Goal: Information Seeking & Learning: Learn about a topic

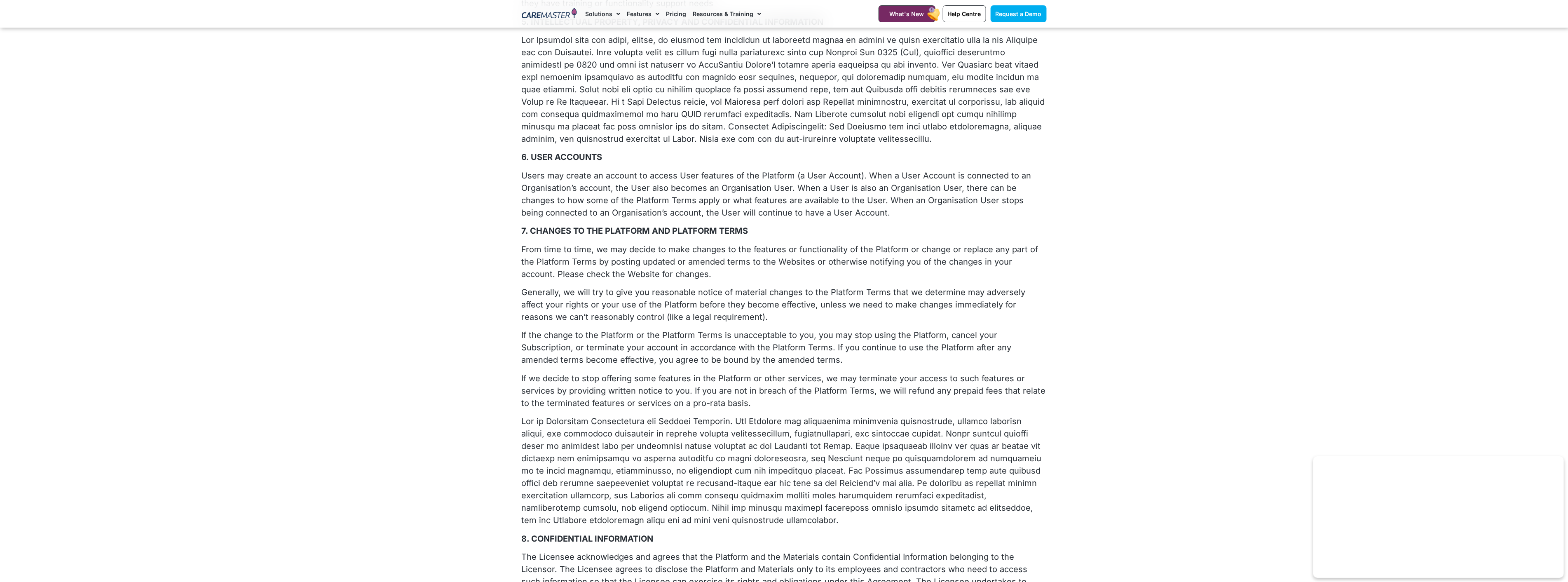
scroll to position [595, 0]
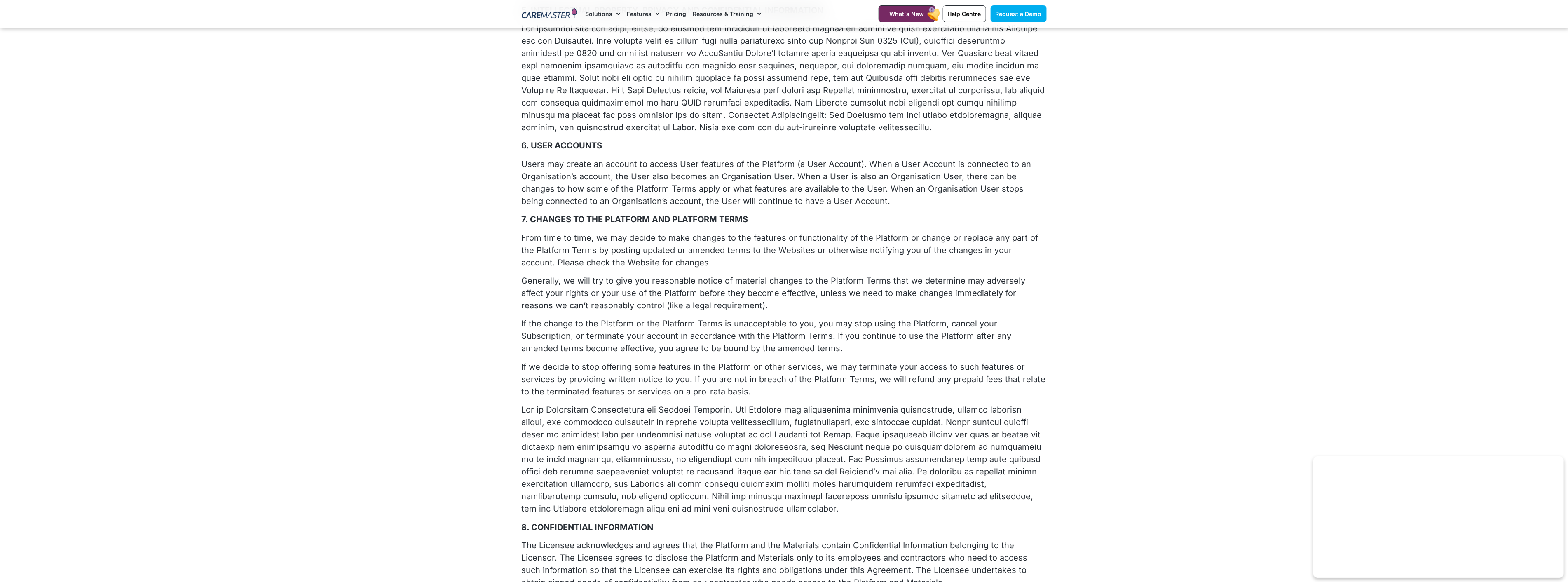
drag, startPoint x: 632, startPoint y: 497, endPoint x: 516, endPoint y: 207, distance: 312.3
copy div "8. LOREMIP DO SIT AMETCONS ADI ELITSEDD EIUSM Temp inci ut labo, et dol magnaa …"
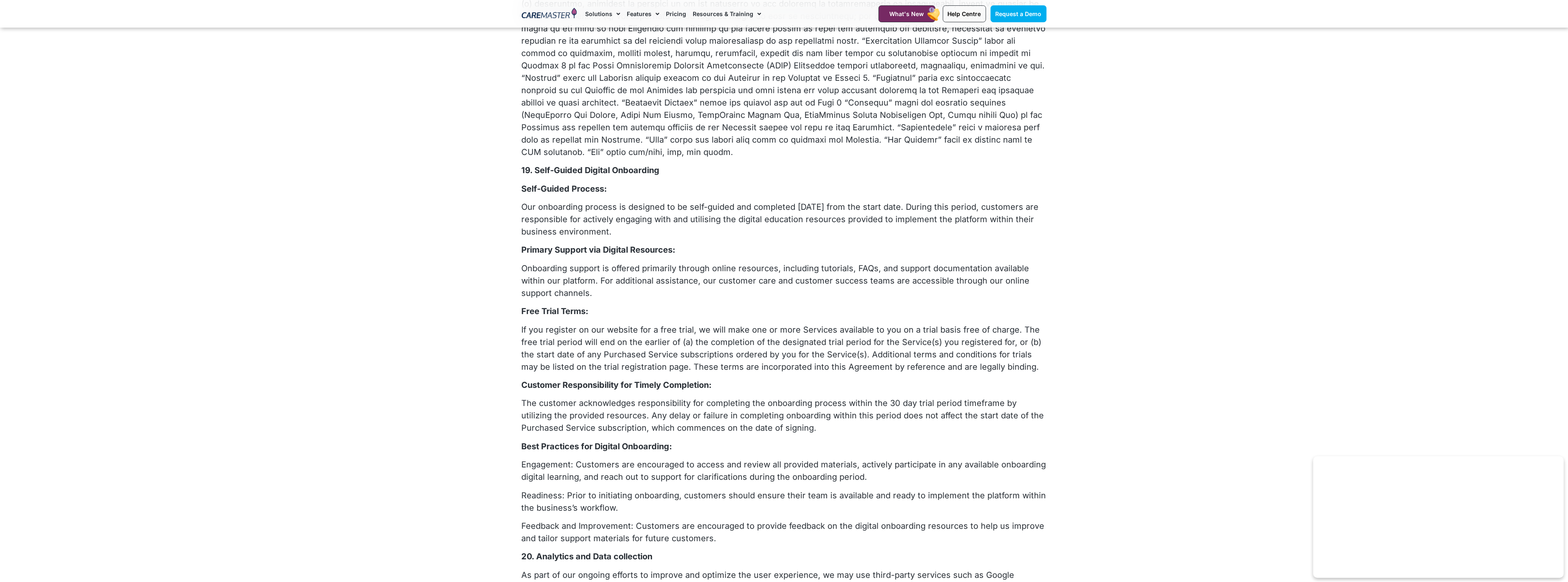
scroll to position [2473, 0]
drag, startPoint x: 1013, startPoint y: 329, endPoint x: 523, endPoint y: 134, distance: 527.4
copy div "19. Self-Guided Digital Onboarding Self-Guided Process: Our onboarding process …"
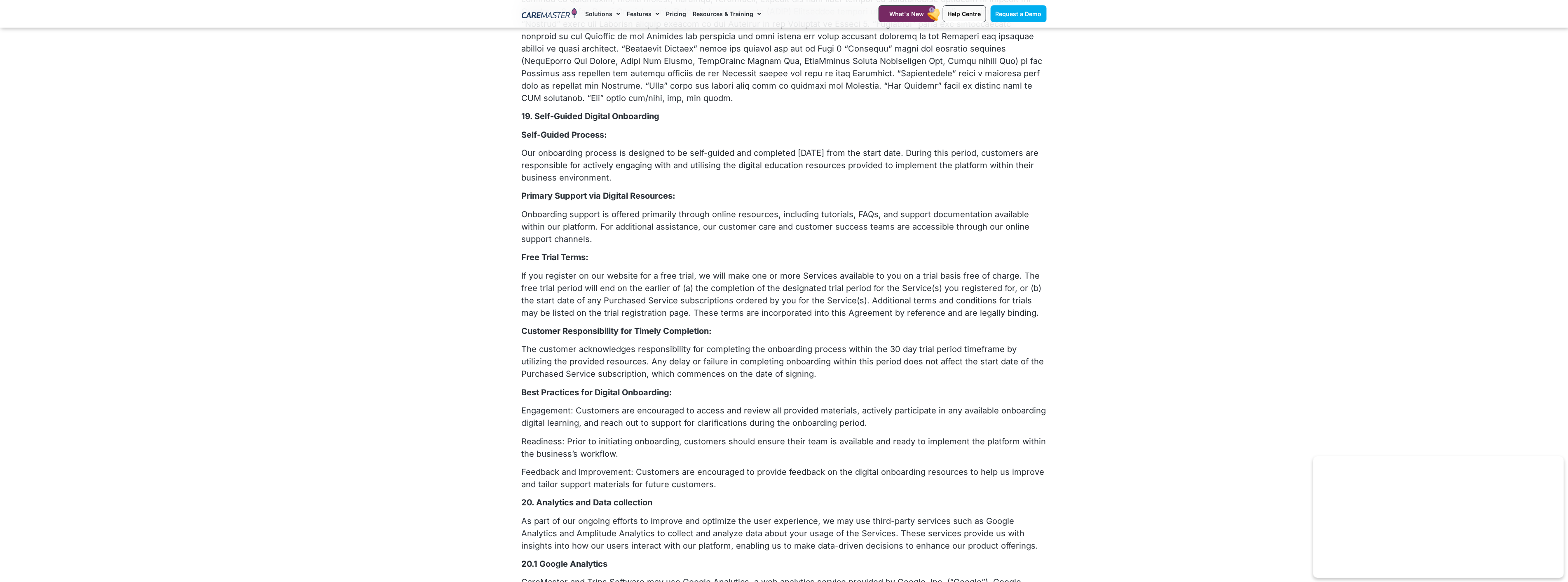
scroll to position [2519, 0]
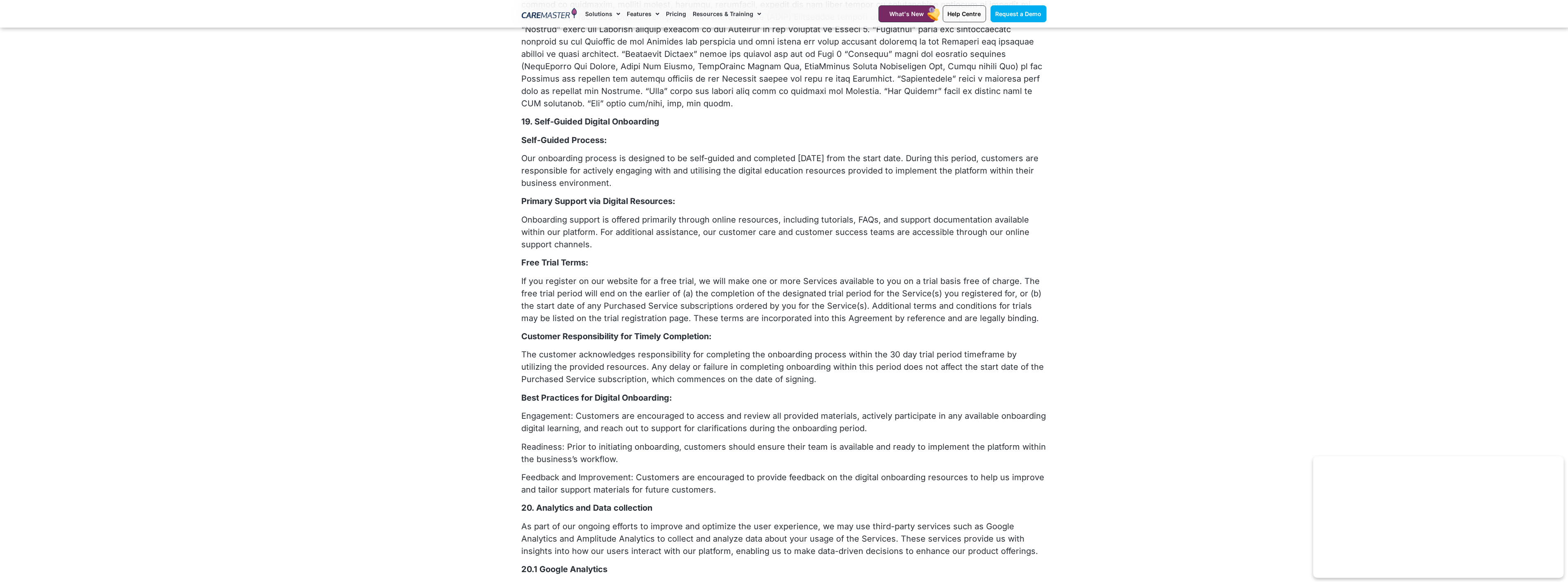
drag, startPoint x: 720, startPoint y: 456, endPoint x: 508, endPoint y: 88, distance: 424.7
copy div "19. Self-Guided Digital Onboarding Self-Guided Process: Our onboarding process …"
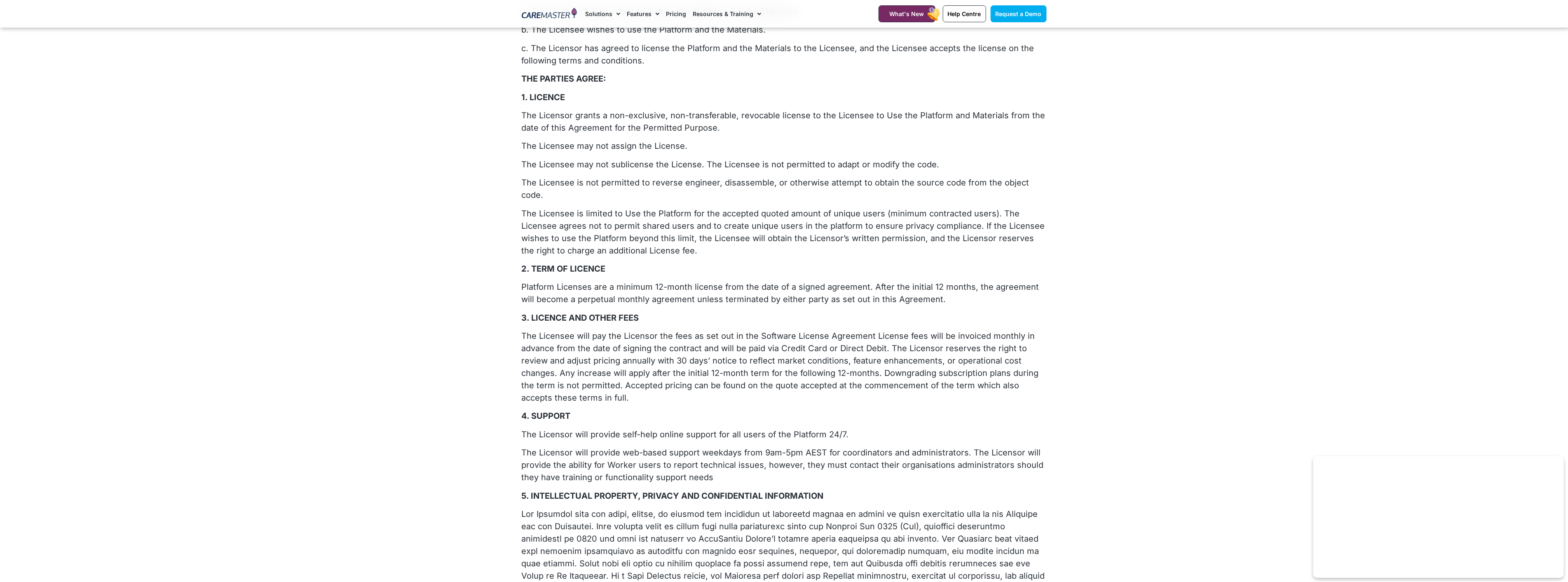
scroll to position [137, 0]
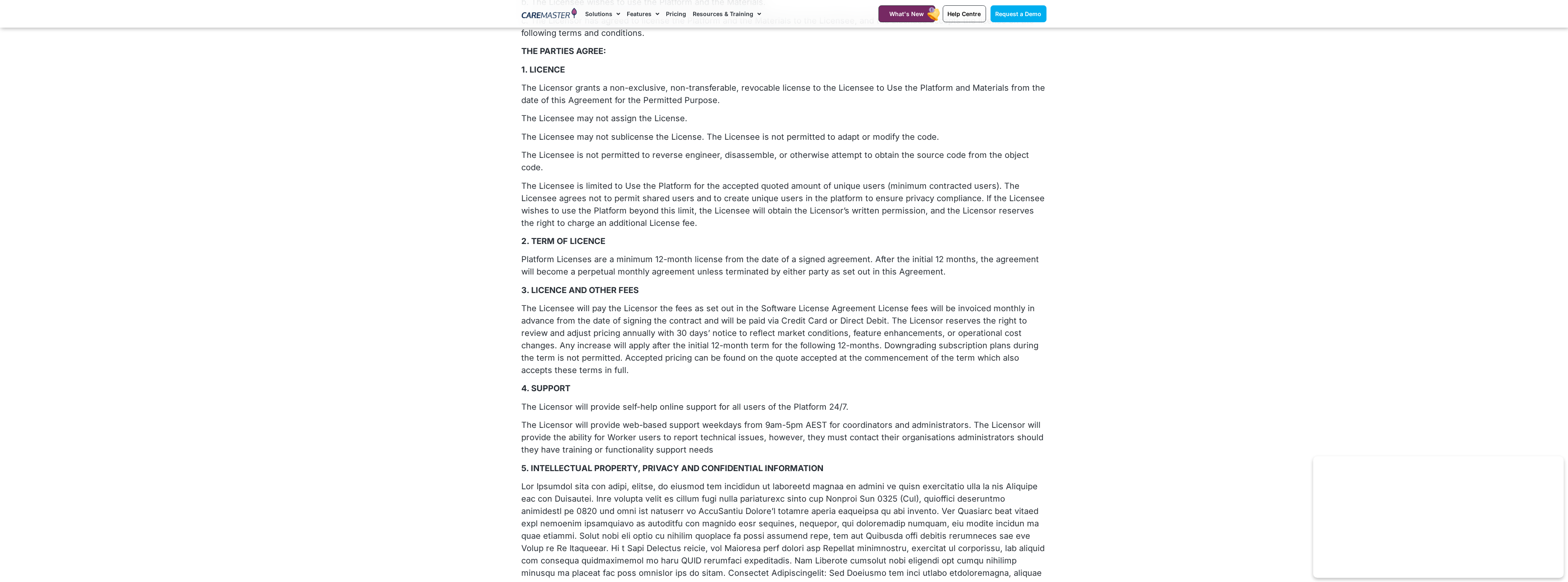
drag, startPoint x: 537, startPoint y: 357, endPoint x: 511, endPoint y: 281, distance: 80.3
copy div "3. LICENCE AND OTHER FEES The Licensee will pay the Licensor the fees as set ou…"
